Goal: Entertainment & Leisure: Browse casually

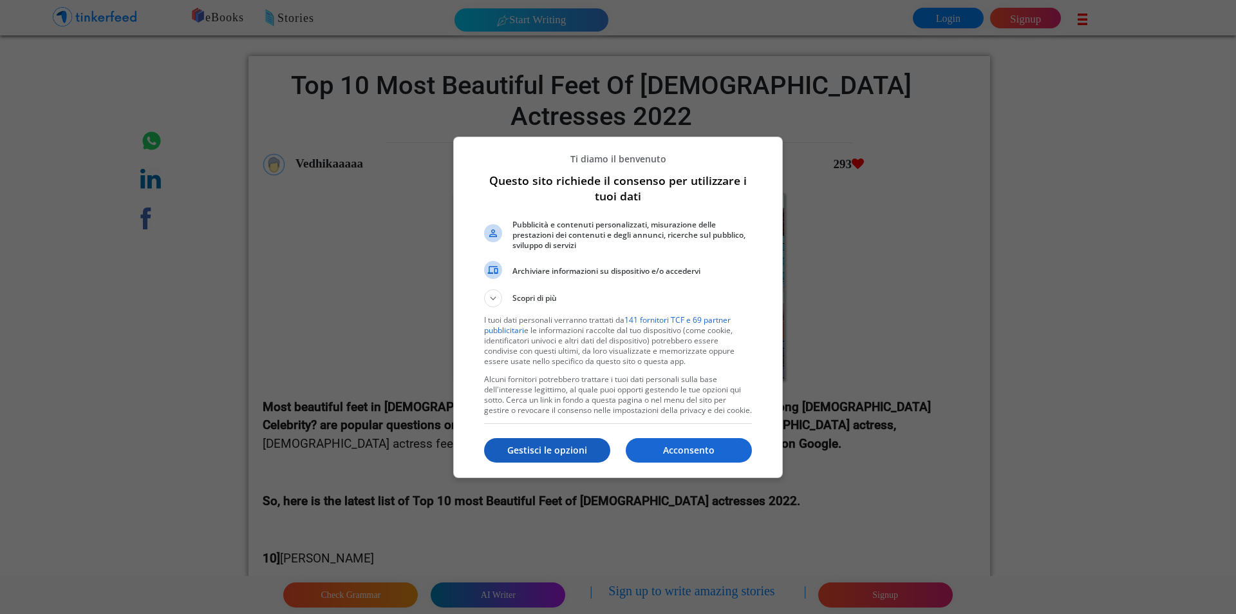
click at [572, 447] on p "Gestisci le opzioni" at bounding box center [547, 450] width 126 height 13
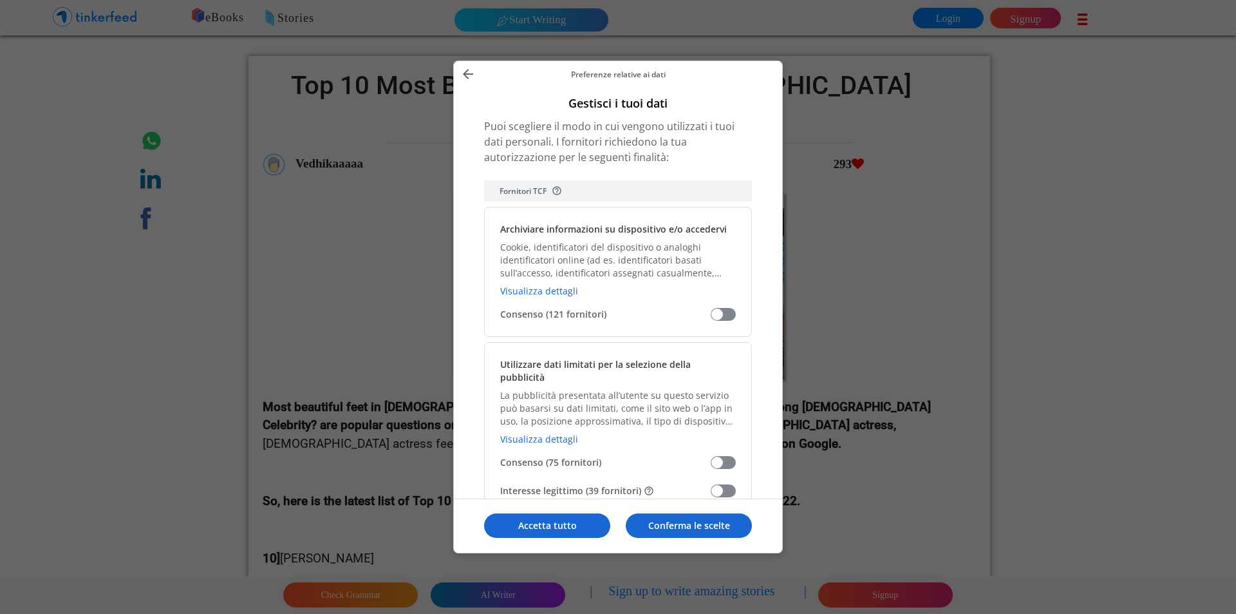
scroll to position [129, 0]
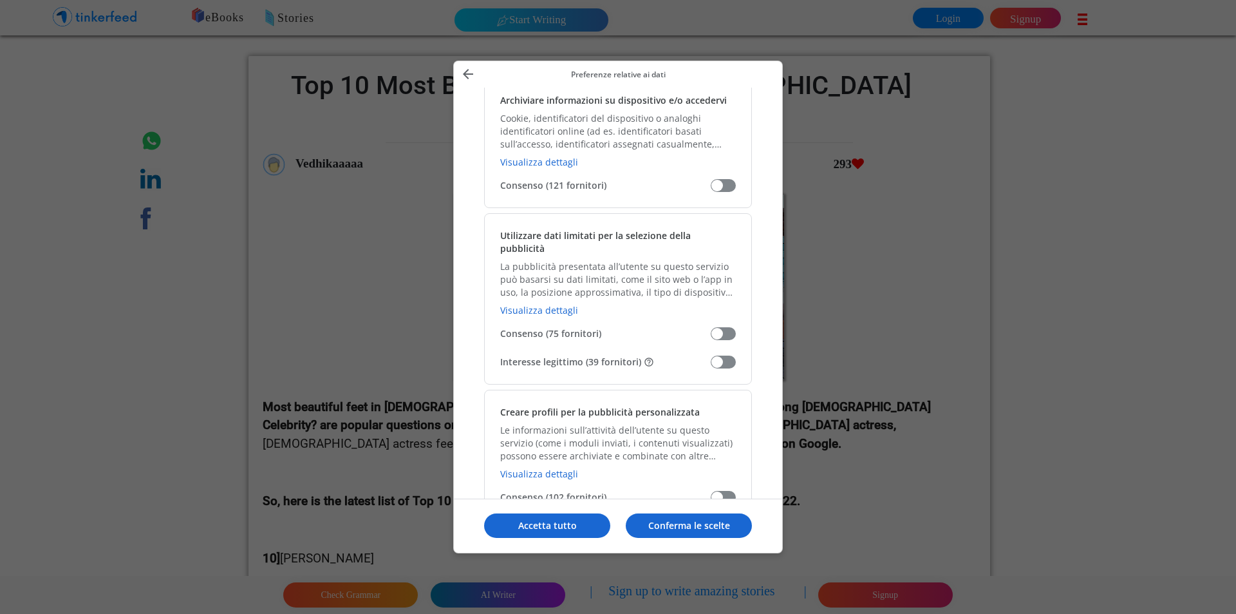
click at [723, 355] on span "Gestisci i tuoi dati" at bounding box center [723, 361] width 25 height 13
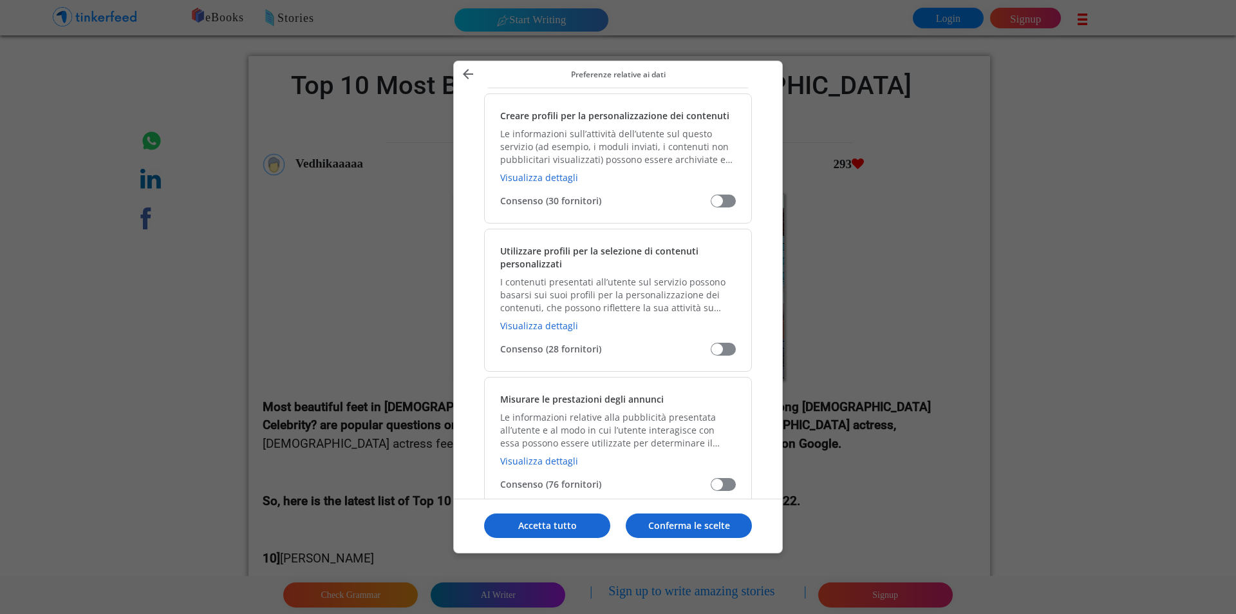
scroll to position [901, 0]
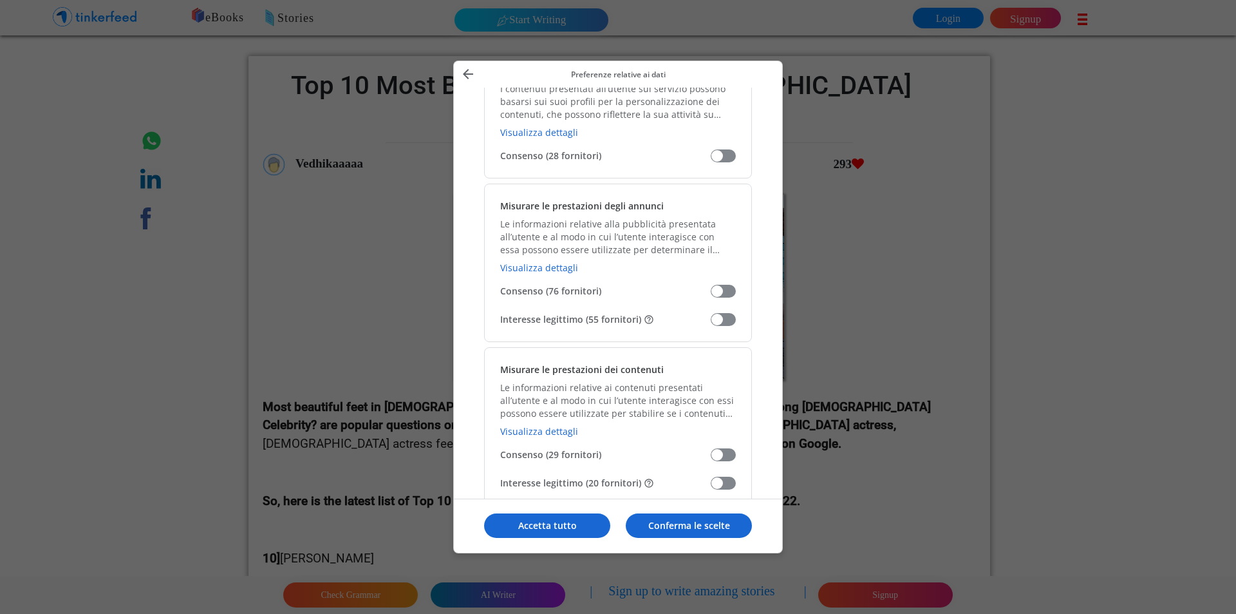
click at [730, 297] on div "Misurare le prestazioni degli annunci Le informazioni relative alla pubblicità …" at bounding box center [618, 262] width 268 height 158
click at [730, 313] on span "Gestisci i tuoi dati" at bounding box center [723, 319] width 25 height 13
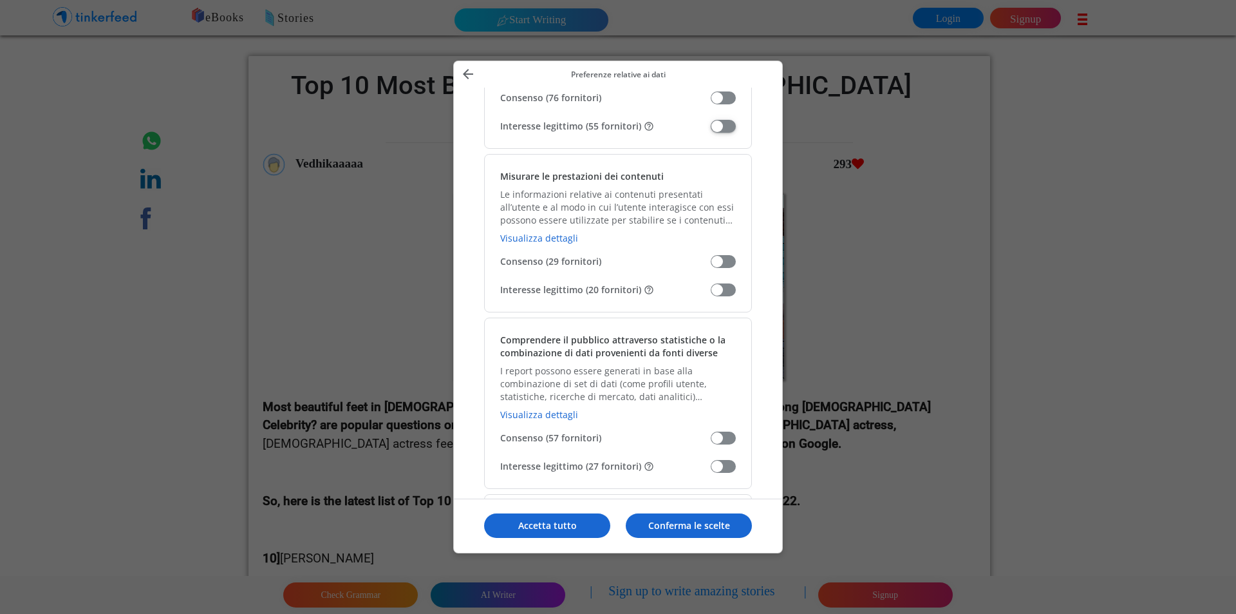
scroll to position [1159, 0]
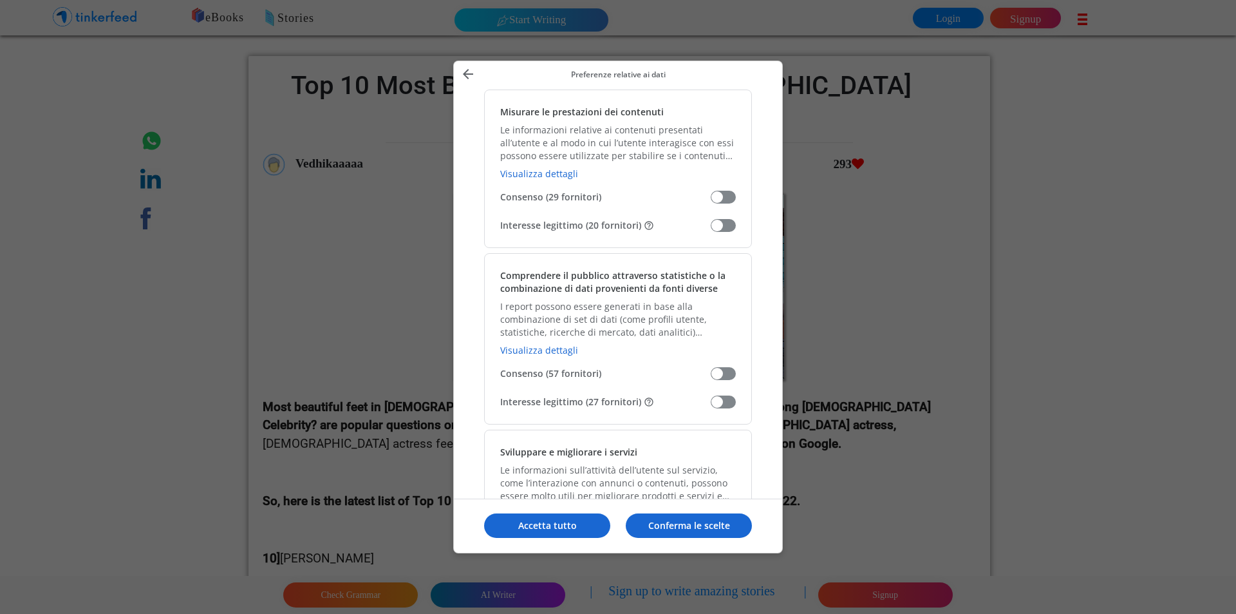
drag, startPoint x: 722, startPoint y: 204, endPoint x: 722, endPoint y: 211, distance: 7.1
click at [722, 206] on div "Misurare le prestazioni dei contenuti Le informazioni relative ai contenuti pre…" at bounding box center [618, 168] width 268 height 158
click at [722, 219] on span "Gestisci i tuoi dati" at bounding box center [723, 225] width 25 height 13
click at [717, 395] on span "Gestisci i tuoi dati" at bounding box center [723, 401] width 25 height 13
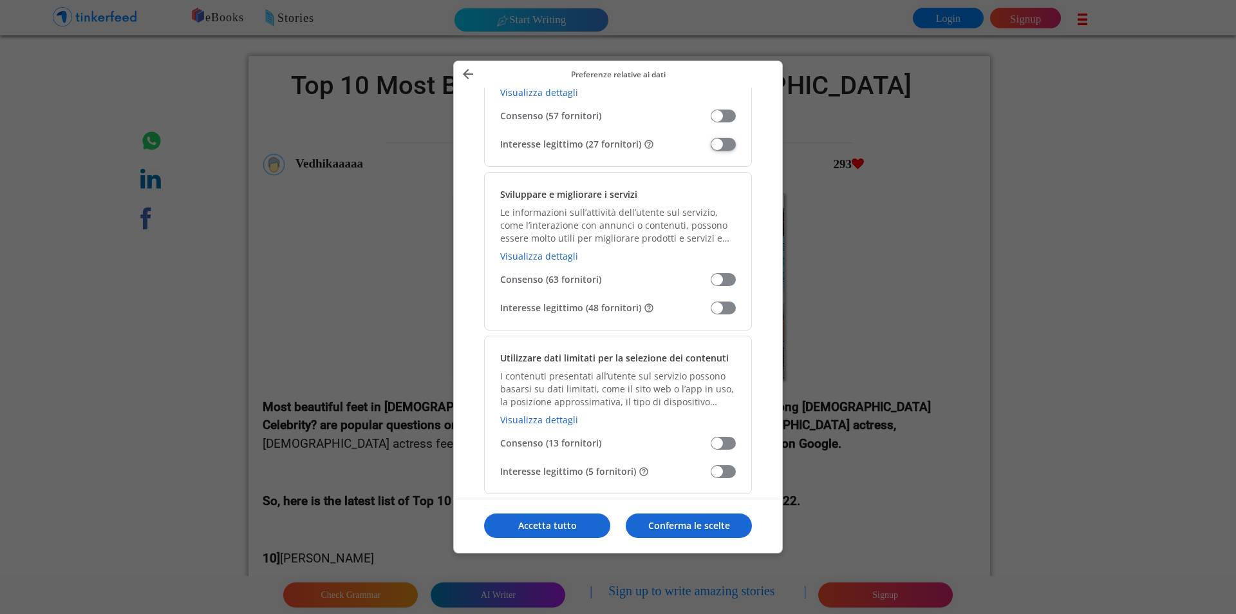
scroll to position [1481, 0]
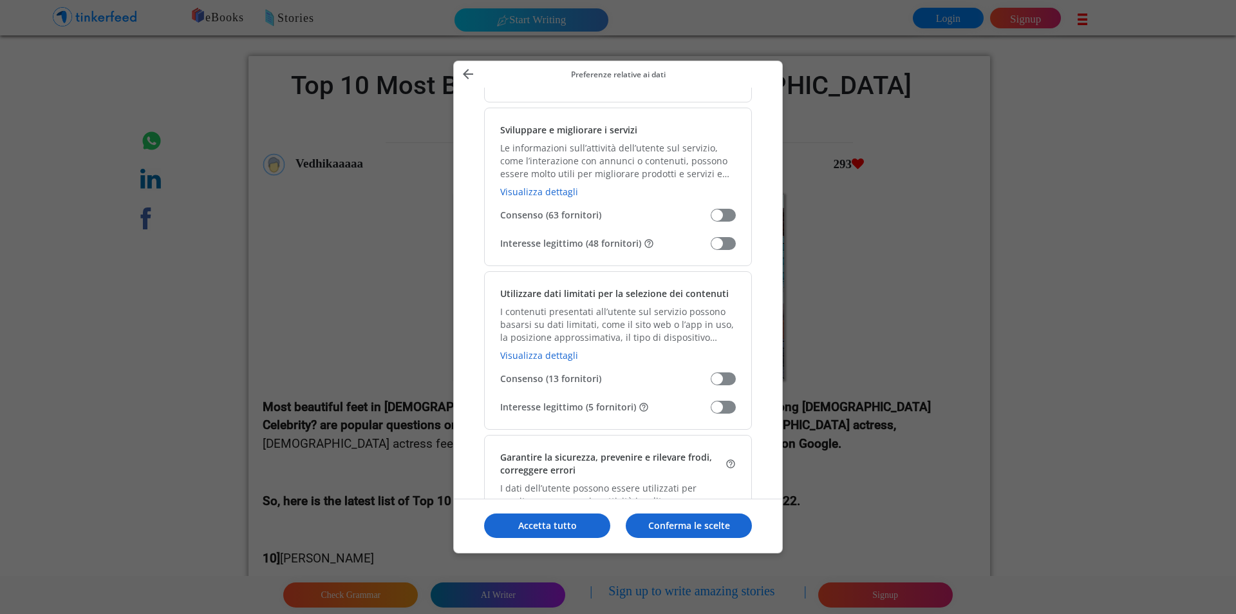
click at [726, 223] on div "Sviluppare e migliorare i servizi Le informazioni sull’attività dell’utente sul…" at bounding box center [618, 187] width 268 height 158
click at [724, 237] on span "Gestisci i tuoi dati" at bounding box center [723, 243] width 25 height 13
click at [722, 400] on span "Gestisci i tuoi dati" at bounding box center [723, 406] width 25 height 13
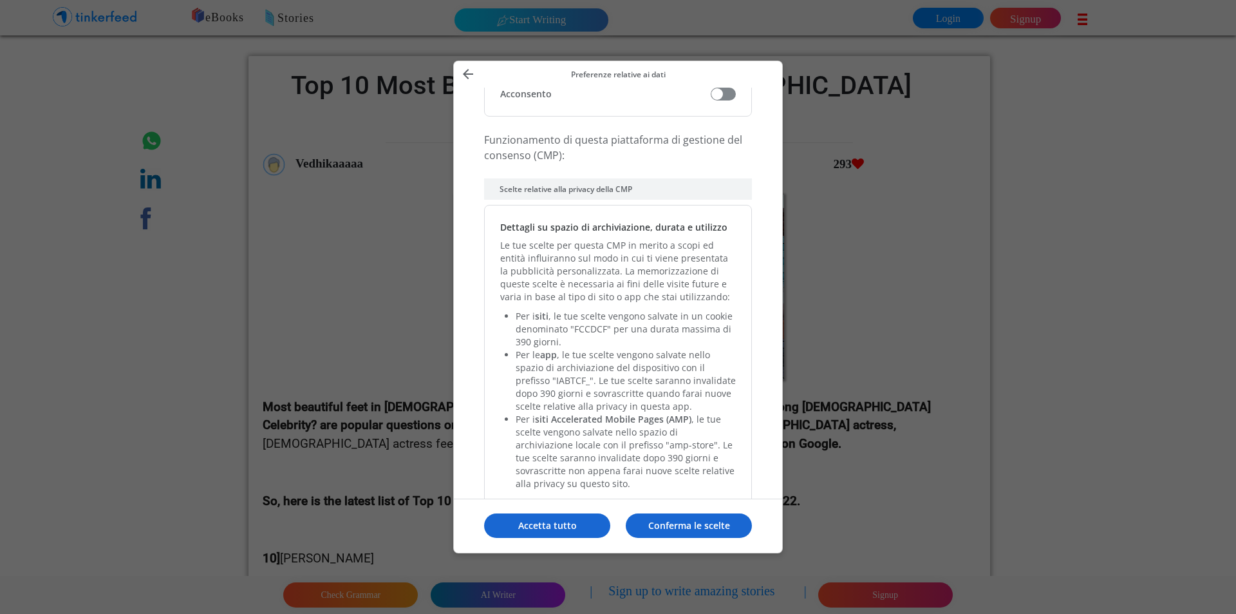
scroll to position [2696, 0]
